Goal: Check status: Check status

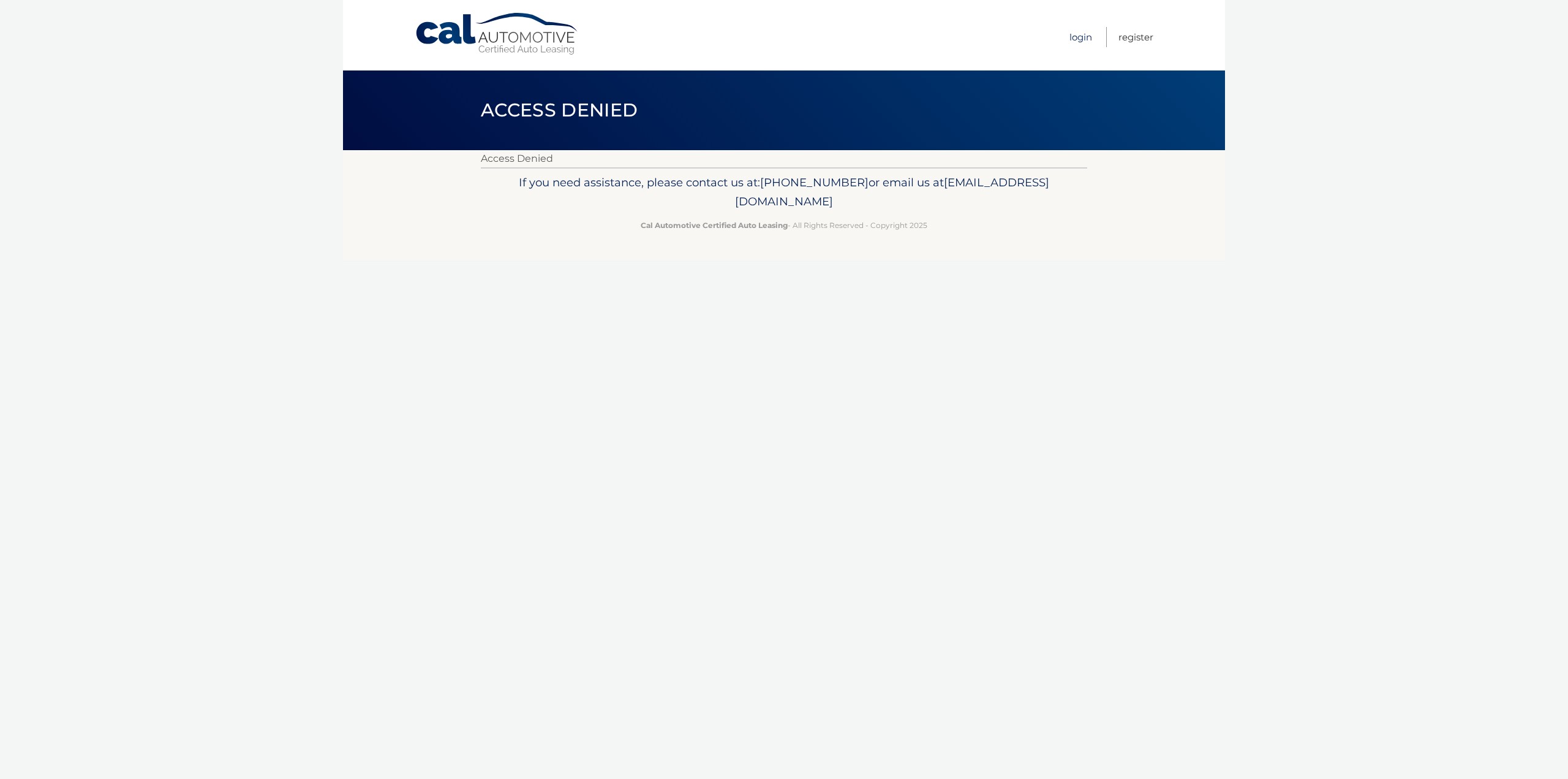
click at [1090, 33] on link "Login" at bounding box center [1081, 37] width 23 height 20
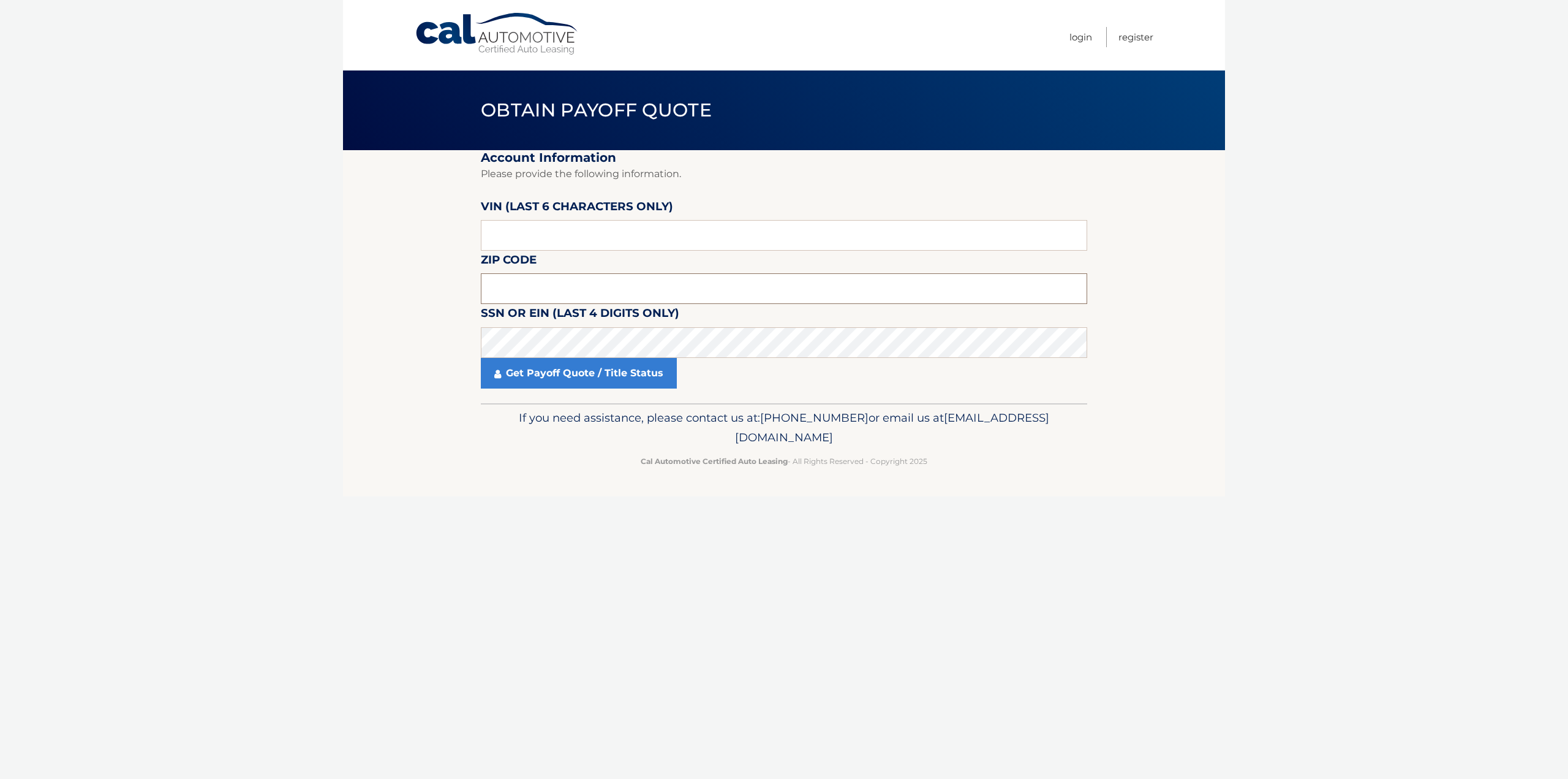
click at [514, 284] on input "text" at bounding box center [784, 289] width 607 height 30
type input "07201"
click at [514, 235] on input "text" at bounding box center [784, 235] width 607 height 30
type input "771499"
click at [562, 371] on link "Get Payoff Quote / Title Status" at bounding box center [578, 373] width 196 height 30
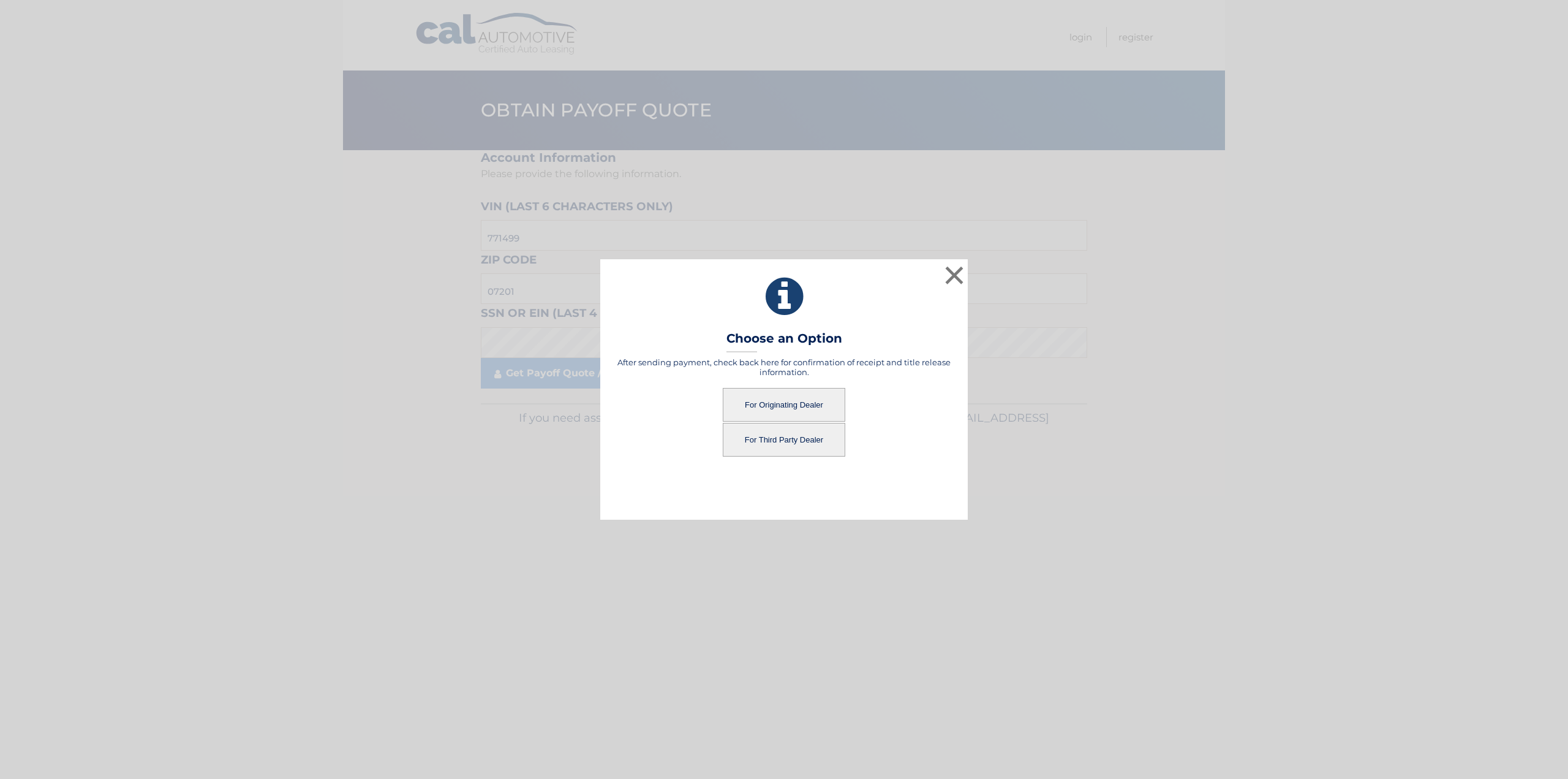
click at [789, 409] on button "For Originating Dealer" at bounding box center [784, 405] width 123 height 34
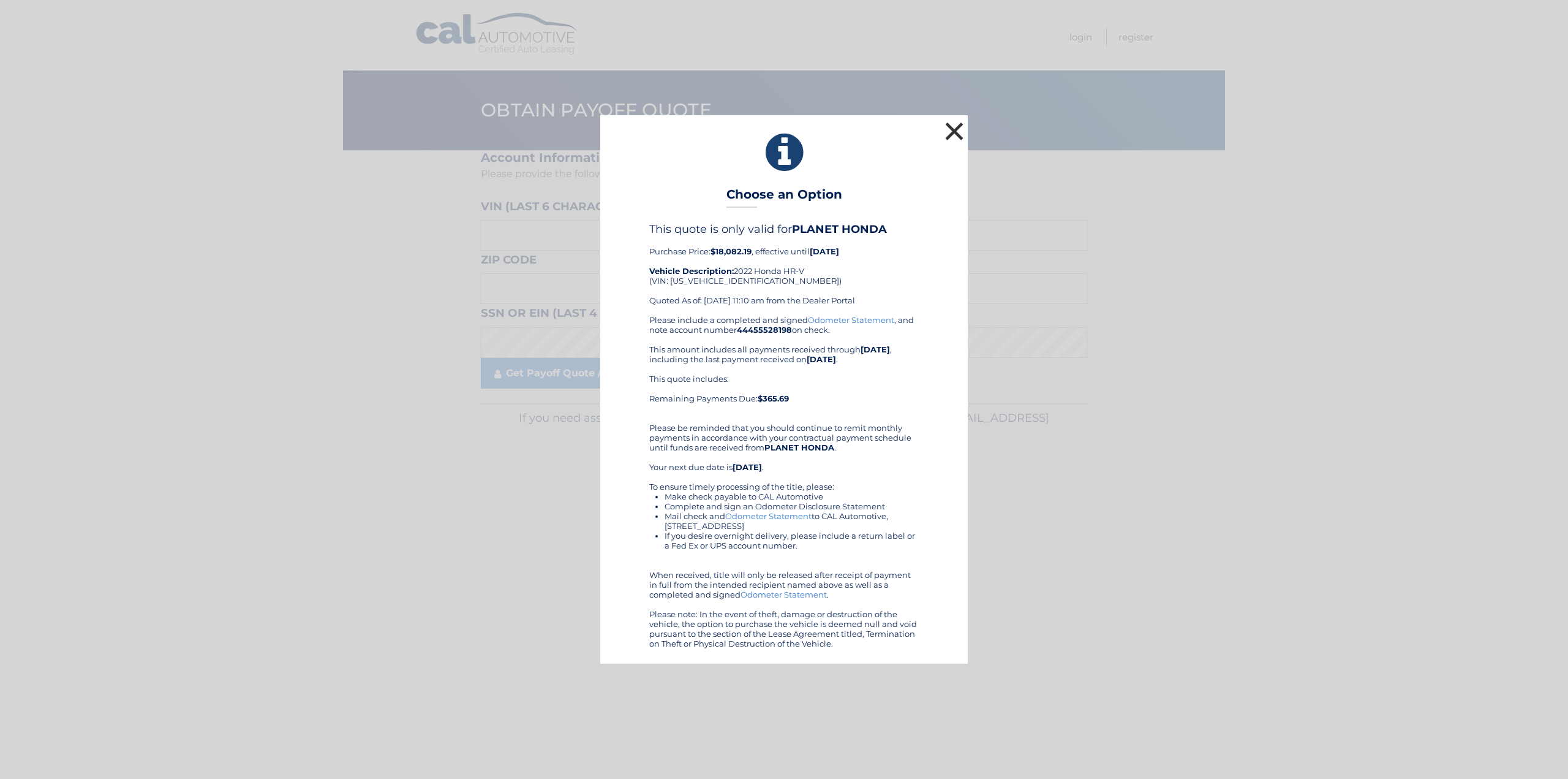
click at [958, 138] on button "×" at bounding box center [954, 131] width 24 height 24
